Goal: Use online tool/utility: Utilize a website feature to perform a specific function

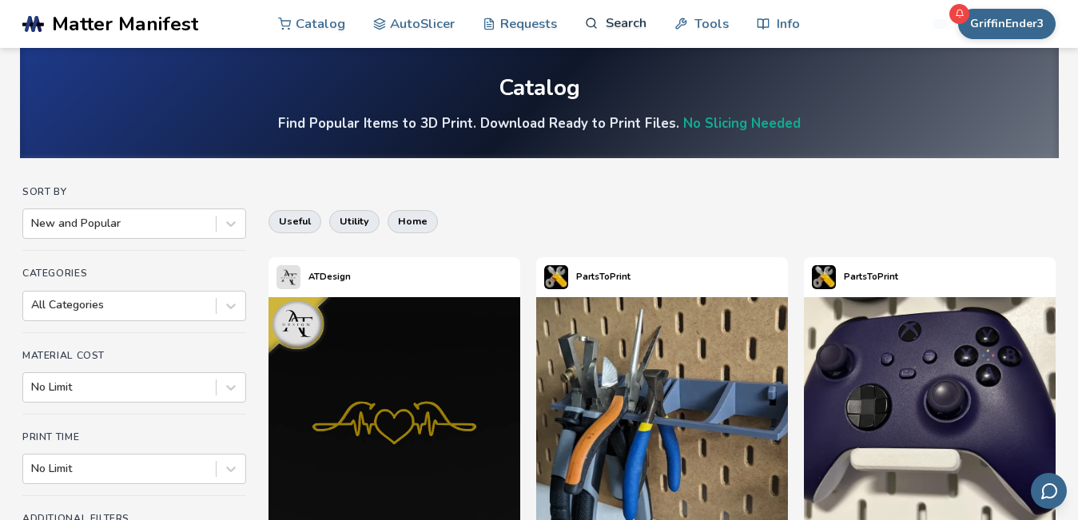
scroll to position [9, 0]
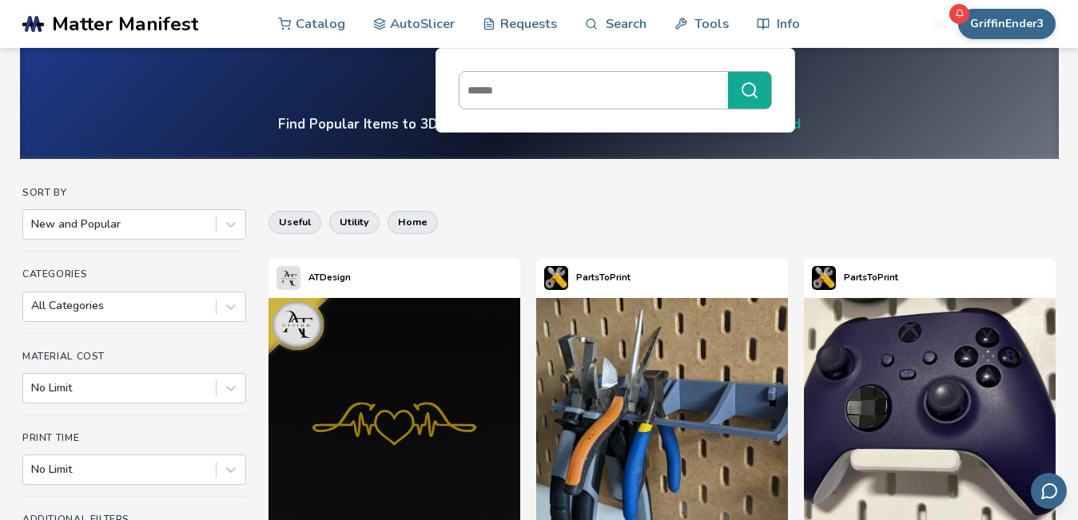
click at [553, 92] on input at bounding box center [589, 90] width 260 height 29
type input "**********"
click at [728, 72] on button "**********" at bounding box center [749, 90] width 43 height 37
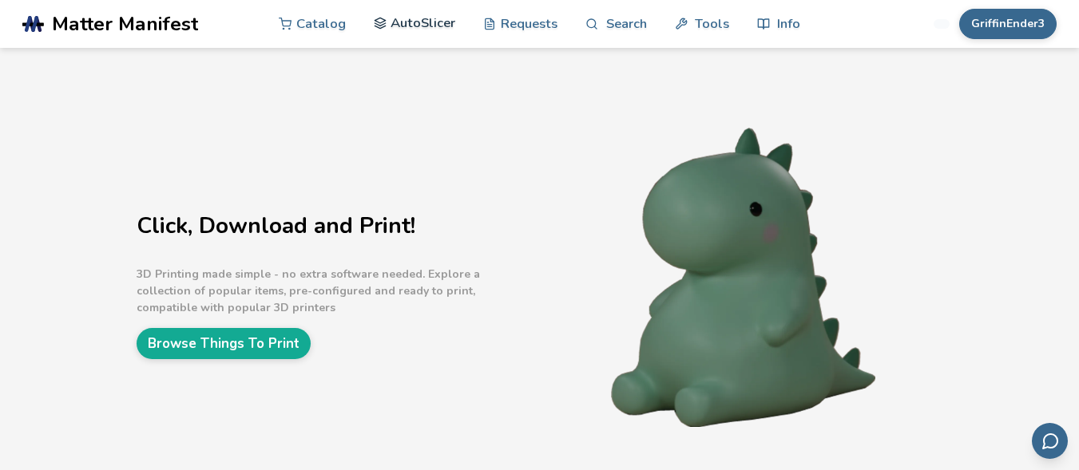
click at [414, 14] on link "AutoSlicer" at bounding box center [415, 23] width 82 height 48
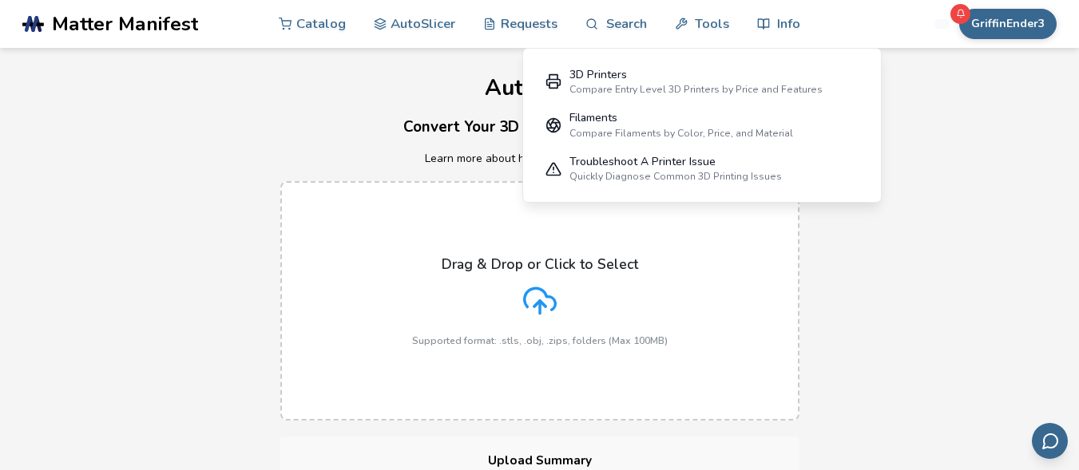
click at [572, 292] on div "Drag & Drop or Click to Select Supported format: .stls, .obj, .zips, folders (M…" at bounding box center [540, 301] width 256 height 90
click at [0, 0] on input "Drag & Drop or Click to Select Supported format: .stls, .obj, .zips, folders (M…" at bounding box center [0, 0] width 0 height 0
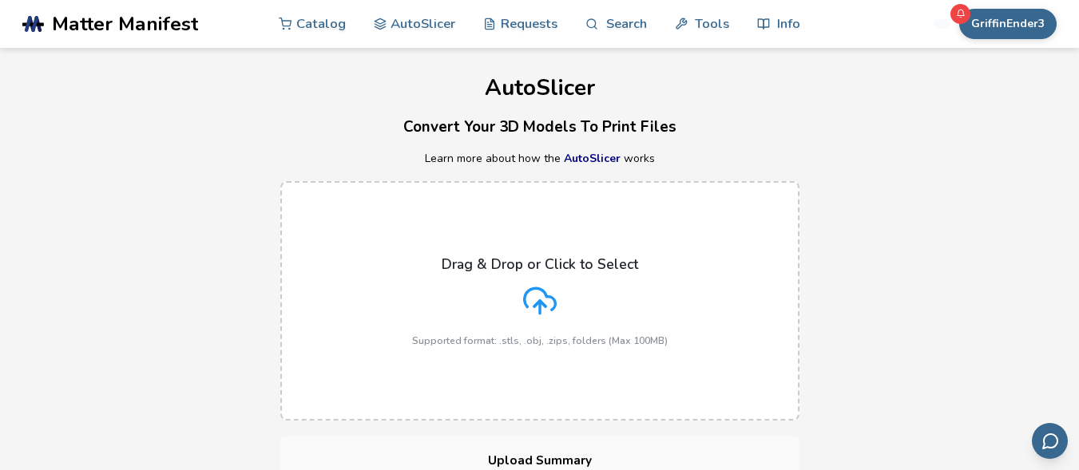
click at [513, 280] on div "Drag & Drop or Click to Select Supported format: .stls, .obj, .zips, folders (M…" at bounding box center [540, 301] width 256 height 90
click at [0, 0] on input "Drag & Drop or Click to Select Supported format: .stls, .obj, .zips, folders (M…" at bounding box center [0, 0] width 0 height 0
click at [506, 306] on div "Drag & Drop or Click to Select Supported format: .stls, .obj, .zips, folders (M…" at bounding box center [540, 301] width 256 height 90
click at [0, 0] on input "Drag & Drop or Click to Select Supported format: .stls, .obj, .zips, folders (M…" at bounding box center [0, 0] width 0 height 0
click at [409, 246] on label "Drag & Drop or Click to Select Supported format: .stls, .obj, .zips, folders (M…" at bounding box center [539, 301] width 519 height 240
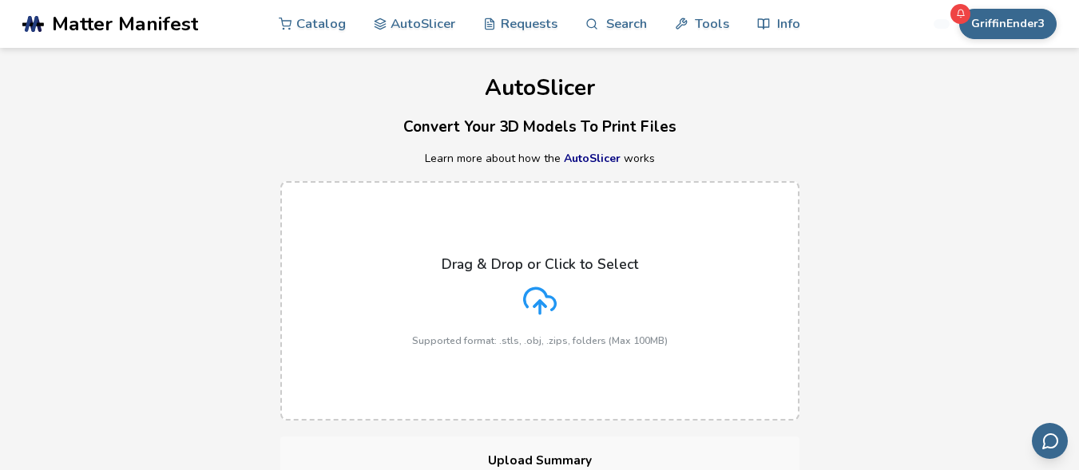
click at [0, 0] on input "Drag & Drop or Click to Select Supported format: .stls, .obj, .zips, folders (M…" at bounding box center [0, 0] width 0 height 0
